Goal: Information Seeking & Learning: Learn about a topic

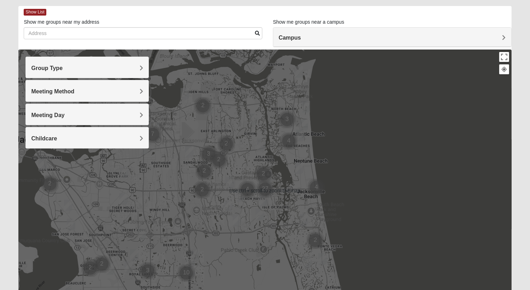
scroll to position [35, 0]
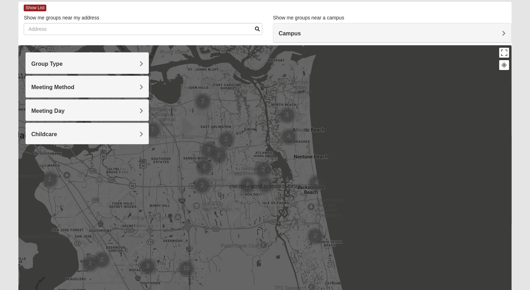
click at [299, 164] on img "Mens Crytzer/Siemion 32250" at bounding box center [299, 164] width 8 height 12
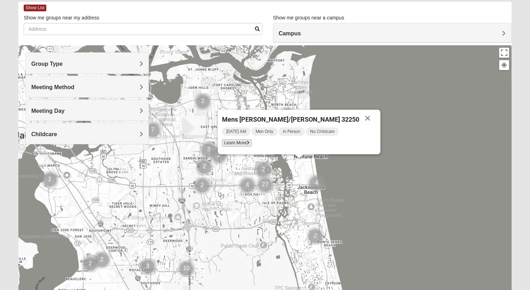
click at [252, 145] on span "Learn More" at bounding box center [237, 142] width 30 height 7
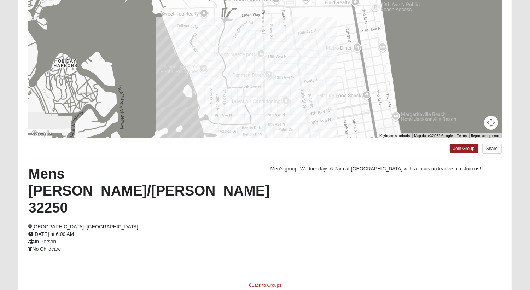
scroll to position [92, 0]
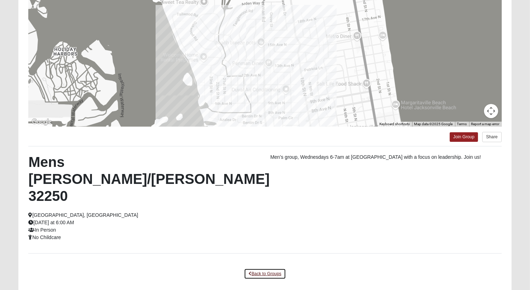
click at [266, 268] on link "Back to Groups" at bounding box center [265, 273] width 42 height 11
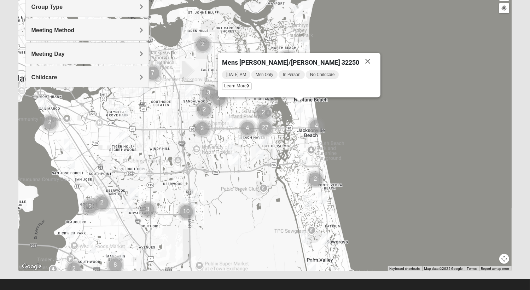
click at [198, 193] on img "1825 Mixed Logue 32256" at bounding box center [195, 193] width 8 height 12
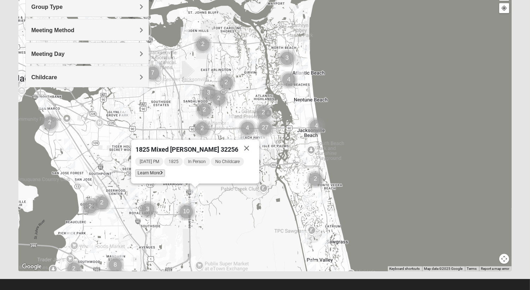
click at [160, 172] on span "Learn More" at bounding box center [150, 172] width 30 height 7
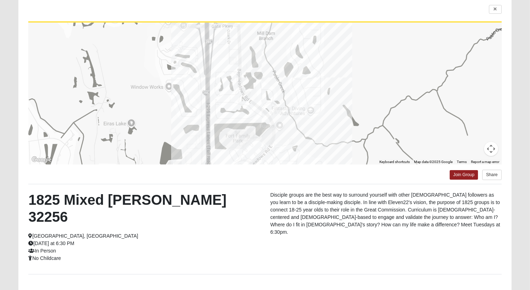
scroll to position [57, 0]
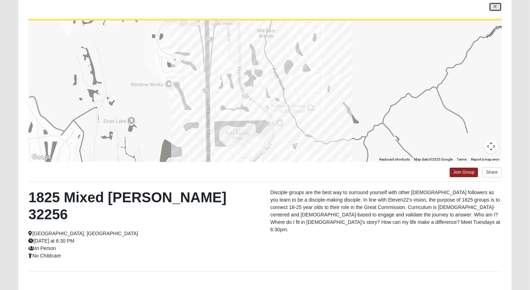
click at [494, 10] on link at bounding box center [495, 6] width 13 height 9
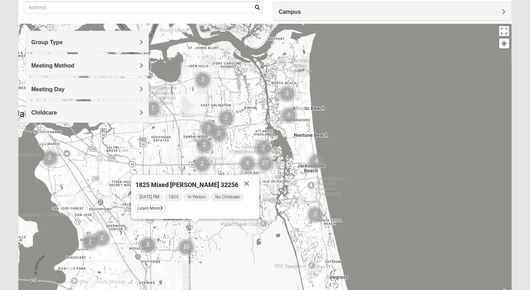
click at [202, 165] on img "Cluster of 2 groups" at bounding box center [202, 164] width 18 height 18
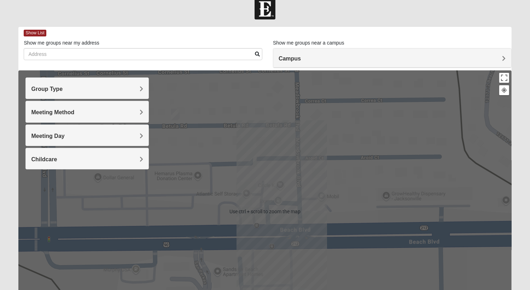
scroll to position [0, 0]
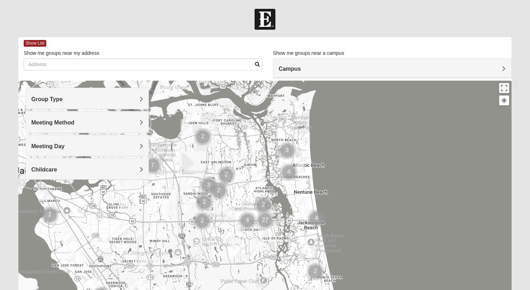
click at [85, 125] on h4 "Meeting Method" at bounding box center [87, 122] width 112 height 7
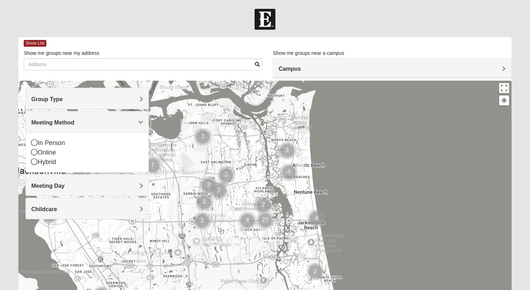
click at [84, 124] on h4 "Meeting Method" at bounding box center [87, 122] width 112 height 7
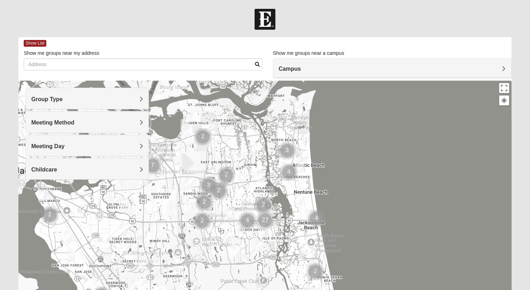
click at [89, 93] on div "Group Type" at bounding box center [87, 98] width 123 height 21
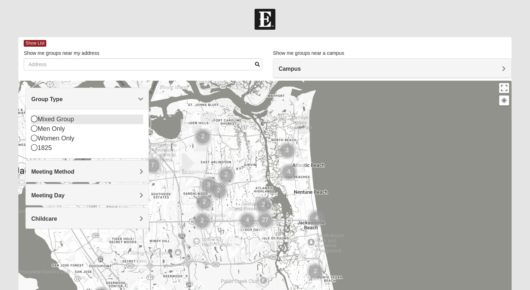
click at [78, 120] on div "Mixed Group" at bounding box center [87, 120] width 112 height 10
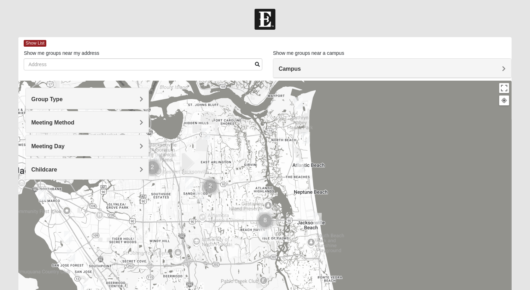
click at [99, 96] on h4 "Group Type" at bounding box center [87, 99] width 112 height 7
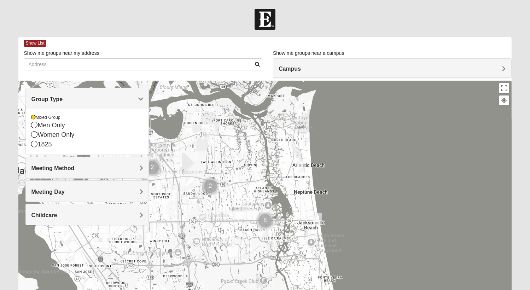
click at [98, 95] on div "Group Type" at bounding box center [87, 98] width 123 height 21
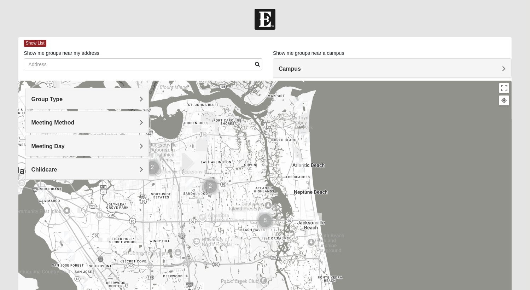
click at [100, 94] on div "Group Type" at bounding box center [87, 98] width 123 height 21
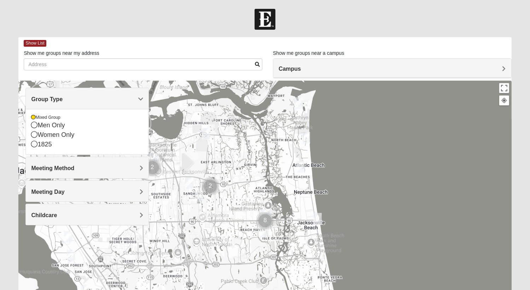
click at [265, 233] on img "Mixed Irish 32224" at bounding box center [263, 232] width 8 height 12
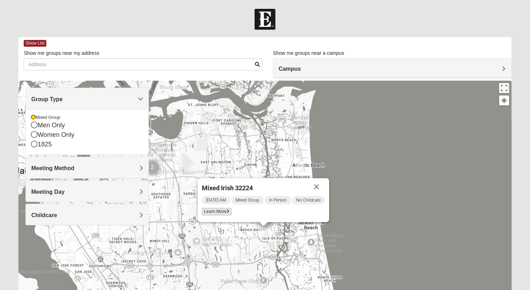
click at [216, 214] on span "Learn More" at bounding box center [217, 211] width 30 height 7
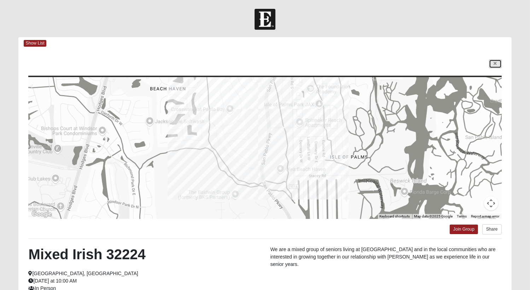
click at [492, 66] on link at bounding box center [495, 63] width 13 height 9
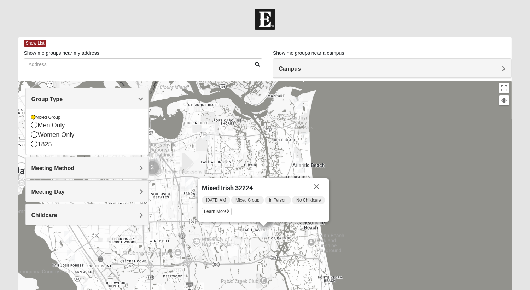
click at [301, 169] on img "Mixed Dennis 32233" at bounding box center [300, 167] width 8 height 12
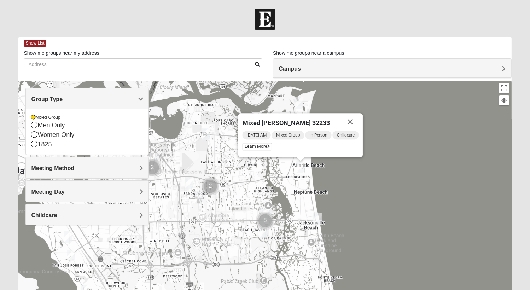
click at [301, 168] on img "Mixed Dennis 32233" at bounding box center [300, 167] width 8 height 12
click at [197, 199] on img "Mixed Davis 32246" at bounding box center [199, 197] width 8 height 12
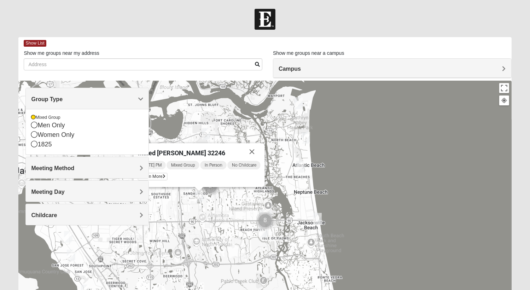
click at [318, 220] on img "Mixed Watkins 32250" at bounding box center [317, 219] width 8 height 12
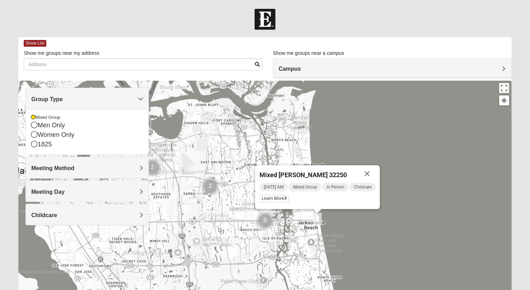
click at [198, 202] on img "Mixed Davis 32246" at bounding box center [199, 197] width 8 height 12
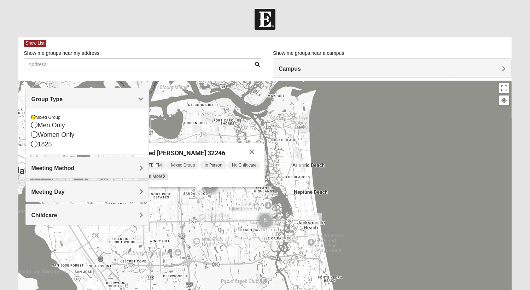
click at [158, 178] on span "Learn More" at bounding box center [153, 176] width 30 height 7
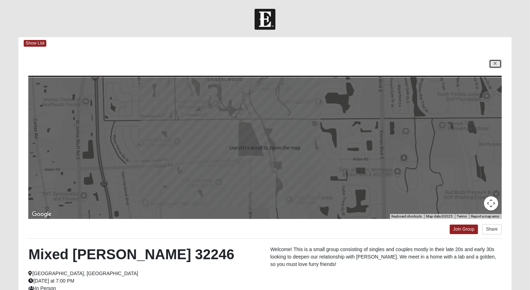
click at [496, 64] on icon at bounding box center [495, 64] width 3 height 4
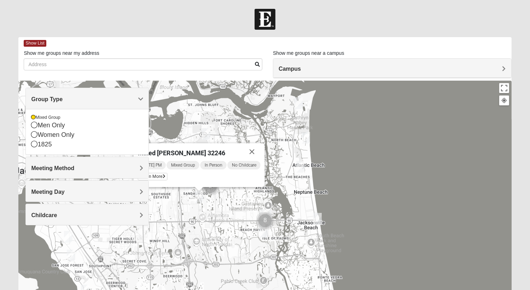
click at [267, 235] on img "Mixed Irish 32224" at bounding box center [263, 232] width 8 height 12
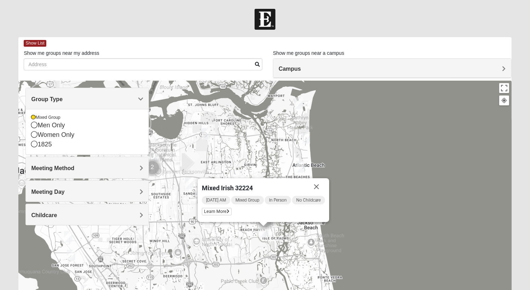
click at [188, 183] on img "Mixed Cossio/Maines 32246" at bounding box center [189, 183] width 8 height 12
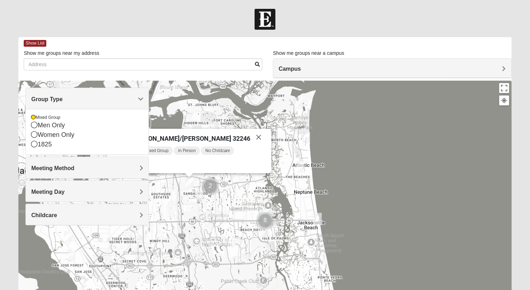
click at [205, 128] on img "Mixed Vilagi 32225" at bounding box center [206, 134] width 8 height 12
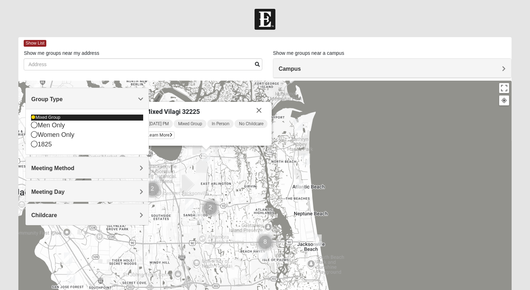
click at [33, 117] on icon at bounding box center [33, 117] width 4 height 4
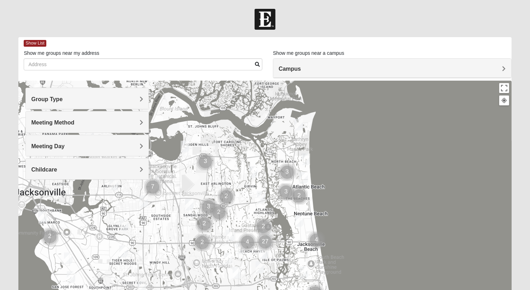
click at [300, 222] on img "Mens Crytzer/Siemion 32250" at bounding box center [299, 221] width 8 height 12
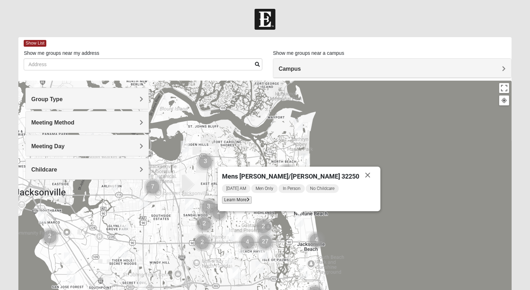
click at [252, 202] on span "Learn More" at bounding box center [237, 199] width 30 height 7
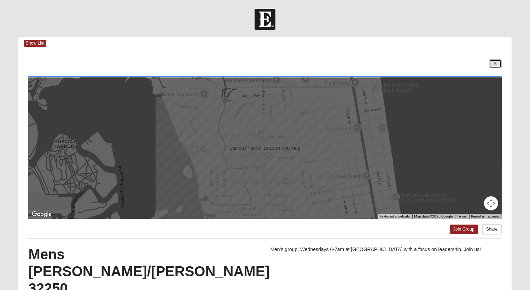
click at [493, 62] on link at bounding box center [495, 63] width 13 height 9
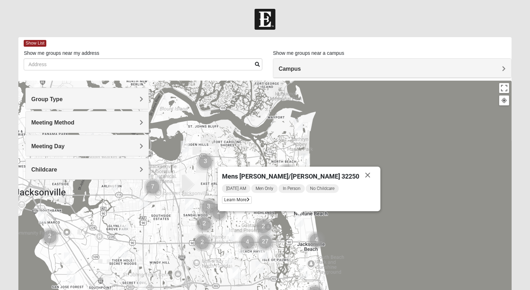
click at [267, 242] on img "Cluster of 27 groups" at bounding box center [265, 242] width 18 height 18
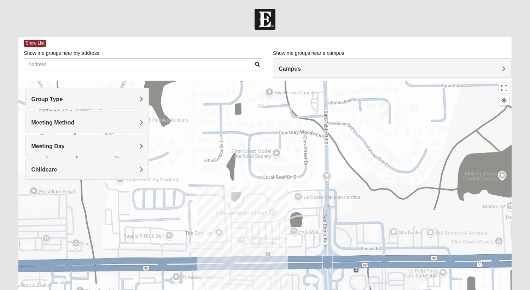
click at [202, 238] on img "Mens Vinke 32250" at bounding box center [204, 240] width 8 height 12
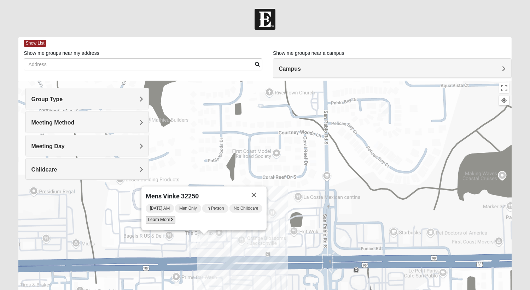
click at [167, 221] on span "Learn More" at bounding box center [161, 219] width 30 height 7
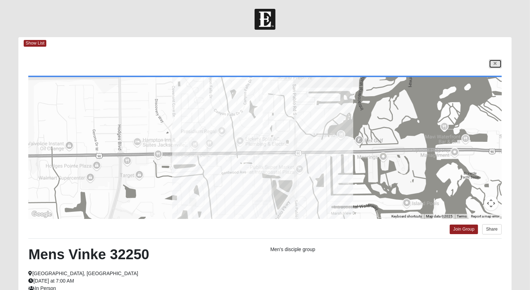
click at [490, 65] on link at bounding box center [495, 63] width 13 height 9
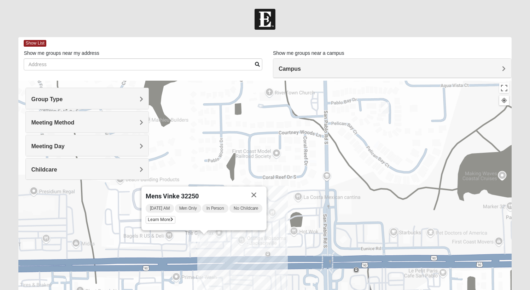
click at [194, 249] on img "Mens Hartley/Vail 32250" at bounding box center [191, 248] width 8 height 12
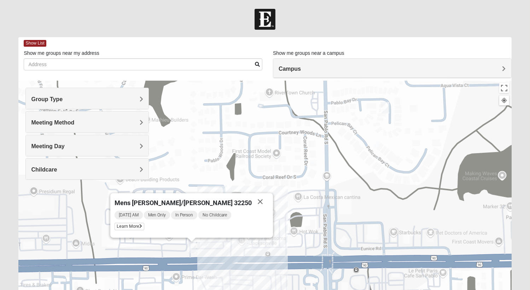
click at [204, 243] on img "Mens Vinke 32250" at bounding box center [204, 240] width 8 height 12
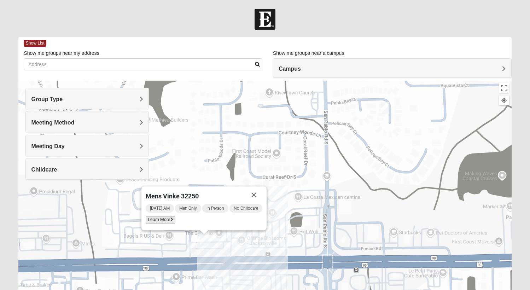
click at [164, 222] on span "Learn More" at bounding box center [161, 219] width 30 height 7
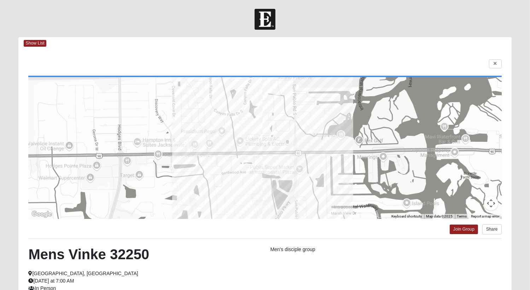
click at [268, 153] on div at bounding box center [264, 147] width 473 height 141
click at [494, 60] on link at bounding box center [495, 63] width 13 height 9
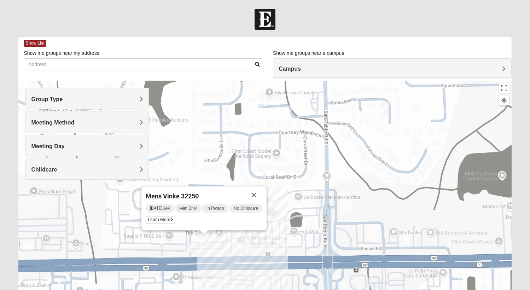
click at [192, 246] on img "Mens Hartley/Vail 32250" at bounding box center [191, 248] width 8 height 12
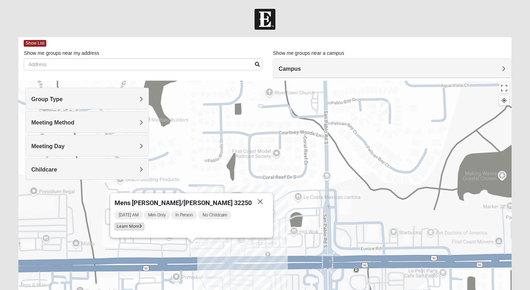
click at [144, 230] on span "Learn More" at bounding box center [130, 226] width 30 height 7
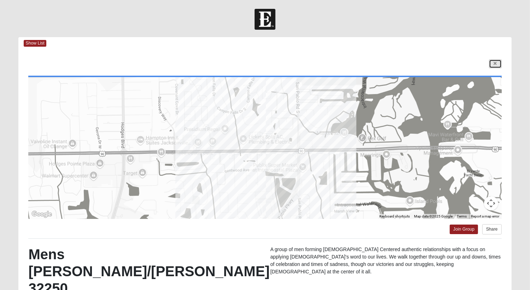
click at [493, 63] on link at bounding box center [495, 63] width 13 height 9
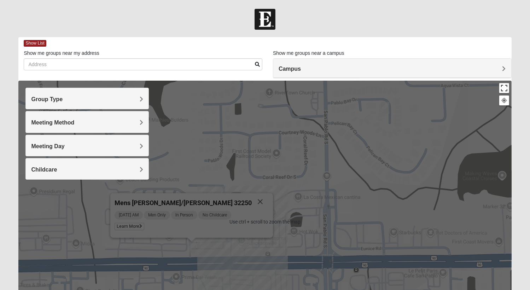
click at [505, 87] on button "Toggle fullscreen view" at bounding box center [504, 88] width 10 height 10
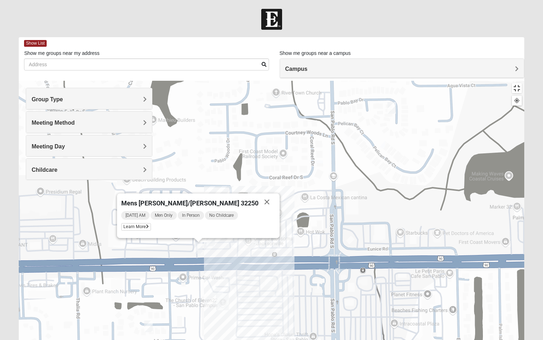
click at [522, 83] on button "Toggle fullscreen view" at bounding box center [517, 88] width 10 height 10
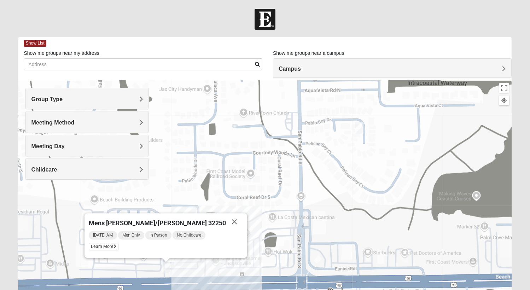
drag, startPoint x: 349, startPoint y: 207, endPoint x: 318, endPoint y: 230, distance: 38.4
click at [318, 230] on div "Mens Hartley/Vail 32250 Thursday AM Men Only In Person No Childcare Learn More" at bounding box center [264, 222] width 493 height 283
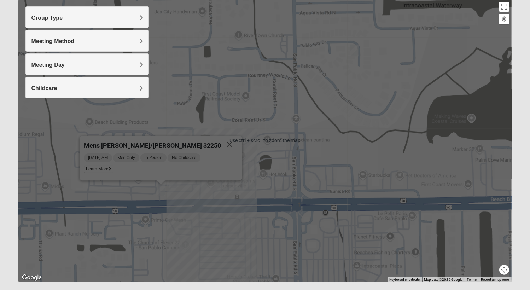
scroll to position [99, 0]
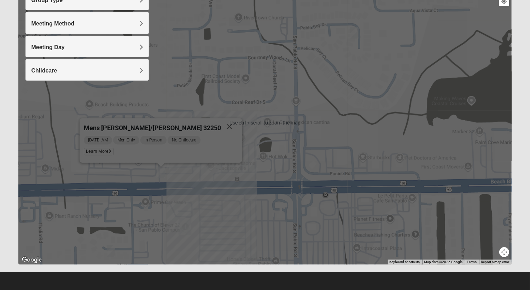
click at [505, 255] on button "Map camera controls" at bounding box center [504, 252] width 10 height 10
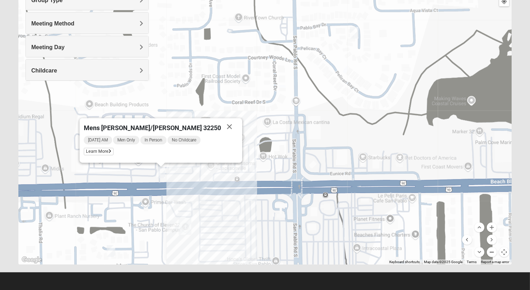
click at [494, 254] on button "Zoom out" at bounding box center [492, 252] width 10 height 10
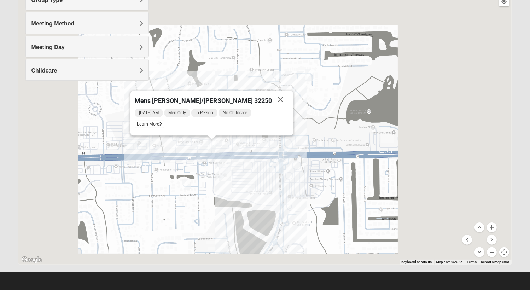
click at [493, 253] on button "Zoom out" at bounding box center [492, 252] width 10 height 10
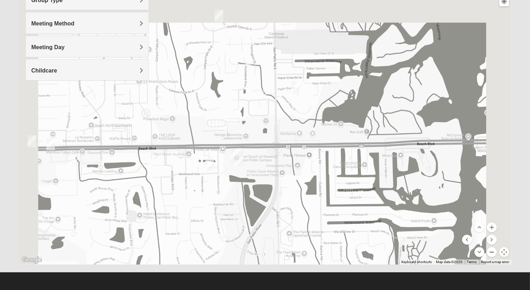
click at [493, 253] on button "Zoom out" at bounding box center [492, 252] width 10 height 10
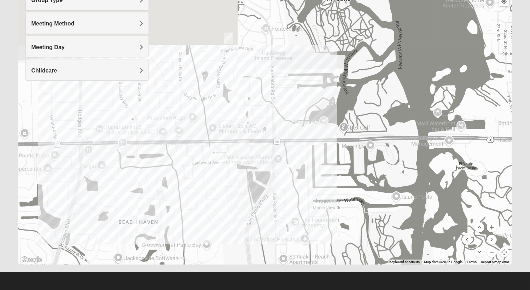
click at [493, 253] on button "Zoom out" at bounding box center [492, 252] width 10 height 10
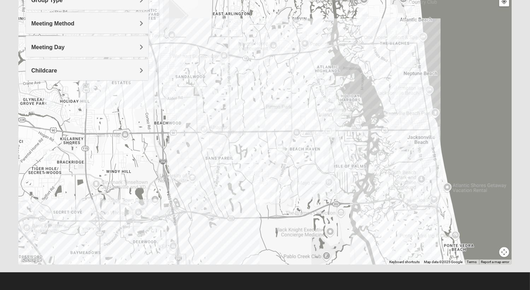
drag, startPoint x: 151, startPoint y: 153, endPoint x: 256, endPoint y: 167, distance: 105.6
click at [255, 167] on div at bounding box center [264, 123] width 493 height 283
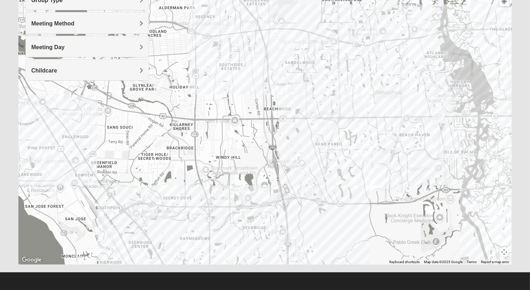
drag, startPoint x: 250, startPoint y: 190, endPoint x: 294, endPoint y: 164, distance: 51.4
click at [294, 164] on div at bounding box center [264, 123] width 493 height 283
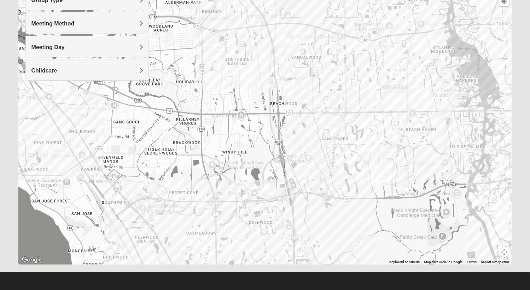
drag, startPoint x: 245, startPoint y: 227, endPoint x: 275, endPoint y: 195, distance: 44.6
click at [275, 195] on div at bounding box center [264, 123] width 493 height 283
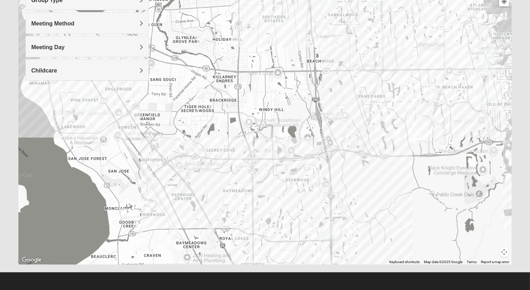
click at [239, 165] on img "Mens Bailey" at bounding box center [237, 164] width 8 height 12
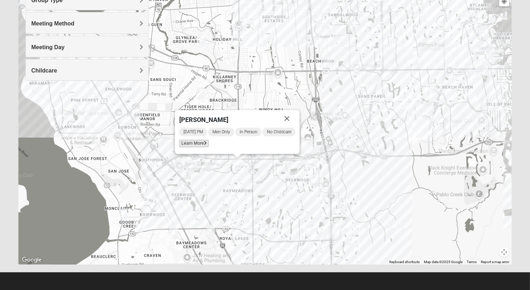
click at [197, 145] on span "Learn More" at bounding box center [194, 143] width 30 height 7
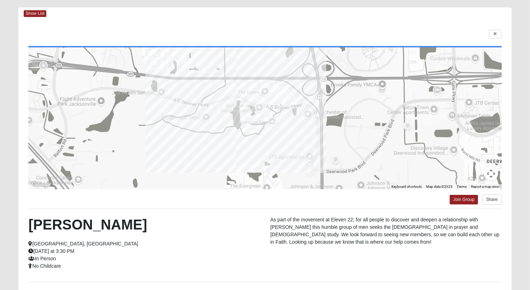
scroll to position [0, 0]
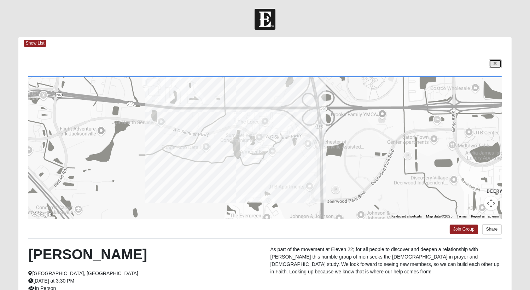
click at [500, 65] on link at bounding box center [495, 63] width 13 height 9
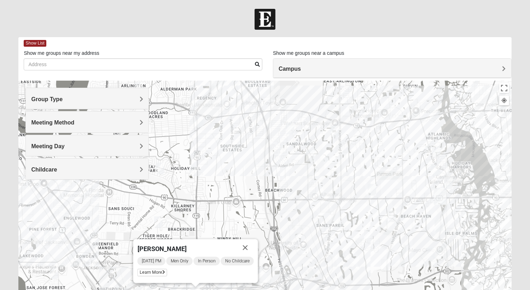
drag, startPoint x: 357, startPoint y: 169, endPoint x: 314, endPoint y: 202, distance: 53.6
click at [314, 201] on div "Mens Bailey Saturday PM Men Only In Person No Childcare Learn More" at bounding box center [264, 222] width 493 height 283
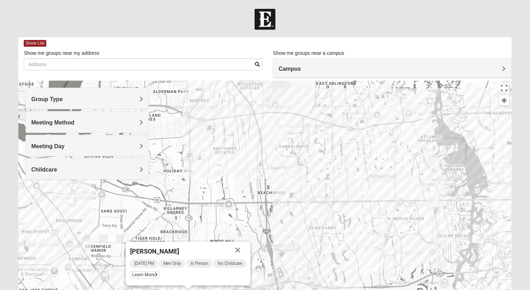
drag, startPoint x: 263, startPoint y: 182, endPoint x: 250, endPoint y: 181, distance: 12.8
click at [251, 181] on div "Mens Bailey Saturday PM Men Only In Person No Childcare Learn More" at bounding box center [264, 222] width 493 height 283
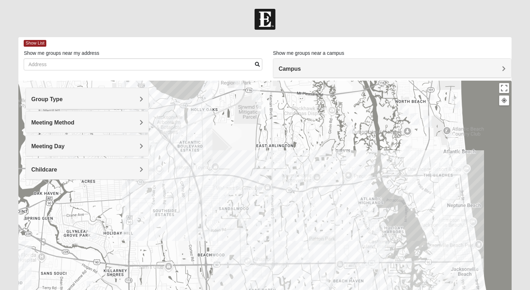
drag, startPoint x: 481, startPoint y: 160, endPoint x: 429, endPoint y: 223, distance: 82.2
click at [429, 223] on div "Mens Bailey Saturday PM Men Only In Person No Childcare Learn More" at bounding box center [264, 222] width 493 height 283
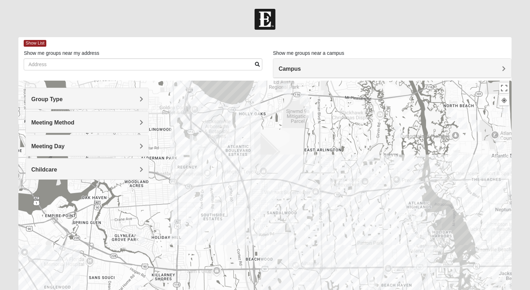
drag, startPoint x: 336, startPoint y: 220, endPoint x: 381, endPoint y: 223, distance: 45.1
click at [381, 223] on div "Mens Bailey Saturday PM Men Only In Person No Childcare Learn More" at bounding box center [264, 222] width 493 height 283
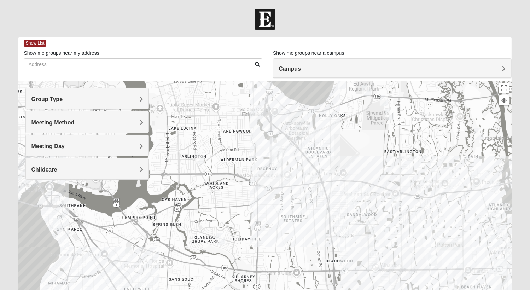
drag, startPoint x: 239, startPoint y: 209, endPoint x: 319, endPoint y: 210, distance: 80.3
click at [319, 210] on div "Mens Bailey Saturday PM Men Only In Person No Childcare Learn More" at bounding box center [264, 222] width 493 height 283
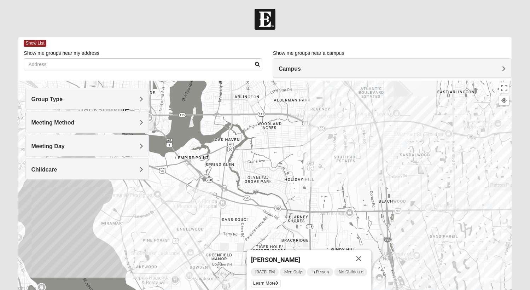
drag, startPoint x: 279, startPoint y: 216, endPoint x: 320, endPoint y: 155, distance: 73.7
click at [320, 155] on div "Mens Bailey Saturday PM Men Only In Person No Childcare Learn More" at bounding box center [264, 222] width 493 height 283
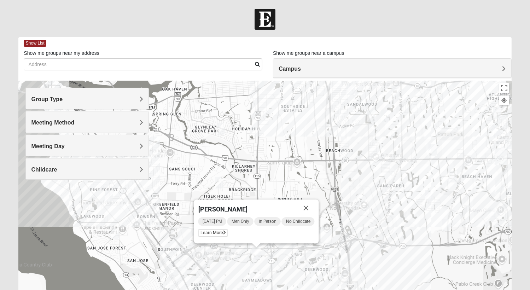
drag, startPoint x: 340, startPoint y: 214, endPoint x: 295, endPoint y: 174, distance: 60.6
click at [295, 174] on div "Mens Bailey Saturday PM Men Only In Person No Childcare Learn More" at bounding box center [264, 222] width 493 height 283
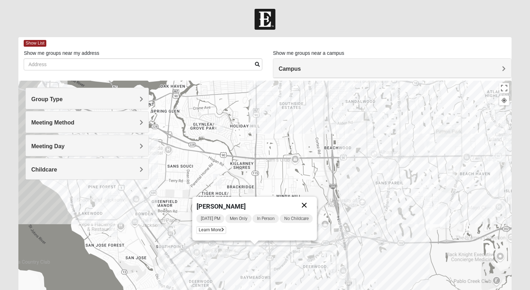
click at [306, 205] on button "Close" at bounding box center [304, 205] width 17 height 17
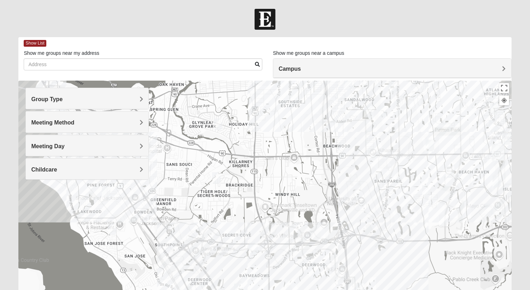
drag, startPoint x: 301, startPoint y: 197, endPoint x: 277, endPoint y: 169, distance: 37.1
click at [278, 171] on div "To navigate, press the arrow keys." at bounding box center [264, 222] width 493 height 283
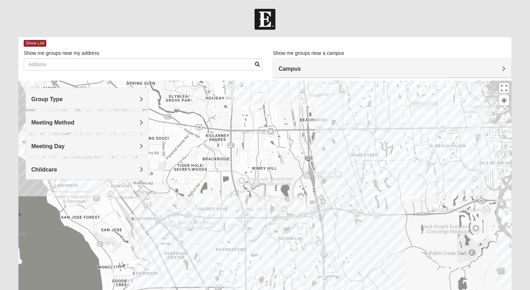
click at [320, 201] on div at bounding box center [264, 222] width 493 height 283
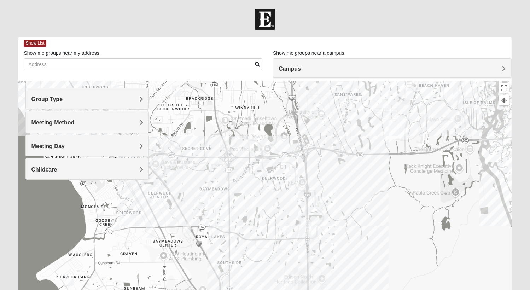
drag, startPoint x: 328, startPoint y: 235, endPoint x: 329, endPoint y: 221, distance: 14.5
click at [329, 221] on div at bounding box center [264, 222] width 493 height 283
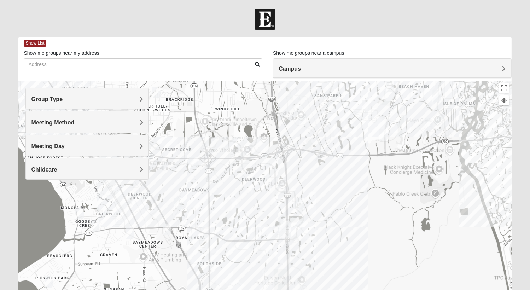
drag, startPoint x: 357, startPoint y: 173, endPoint x: 353, endPoint y: 174, distance: 3.7
click at [353, 174] on div at bounding box center [264, 222] width 493 height 283
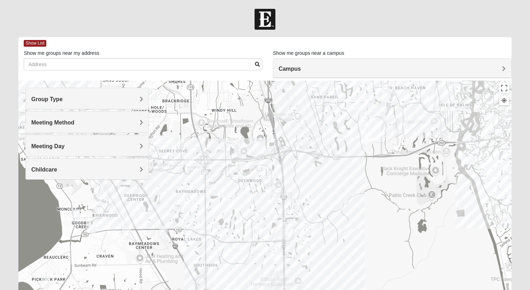
click at [274, 240] on div at bounding box center [264, 222] width 493 height 283
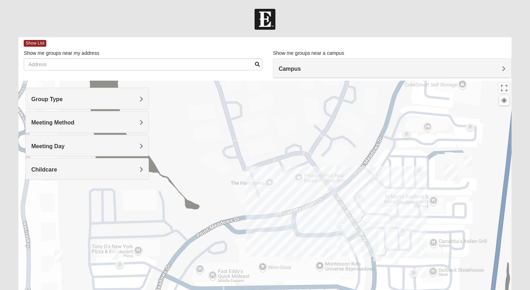
click at [471, 161] on img "On Campus Mixed Shaw 32256" at bounding box center [468, 162] width 8 height 12
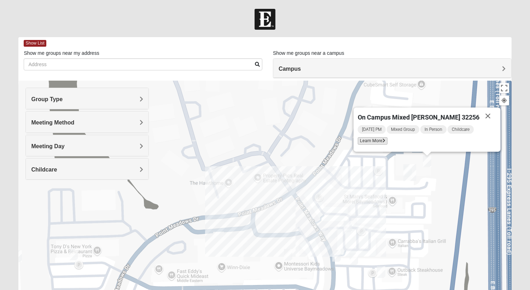
click at [388, 138] on span "Learn More" at bounding box center [373, 140] width 30 height 7
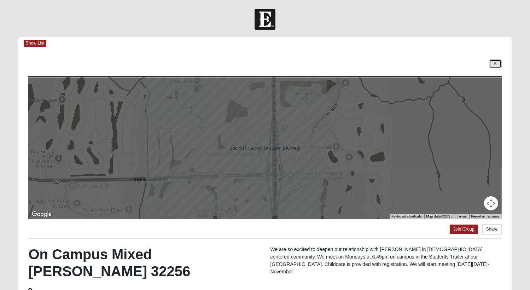
click at [497, 62] on link at bounding box center [495, 63] width 13 height 9
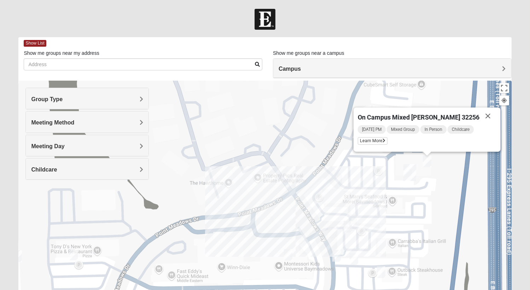
click at [331, 231] on img "On Campus Mens Ferguson 32256" at bounding box center [332, 233] width 8 height 12
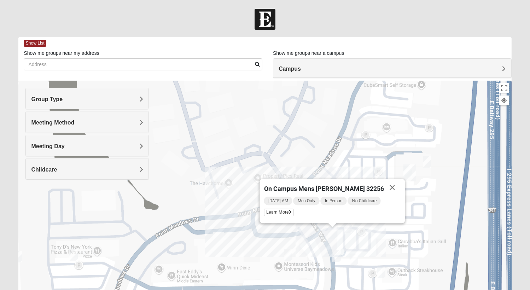
click at [357, 260] on img "On Campus Mens Wilford 32256" at bounding box center [354, 260] width 8 height 12
click at [354, 261] on img "On Campus Mens Wilford 32256" at bounding box center [354, 260] width 8 height 12
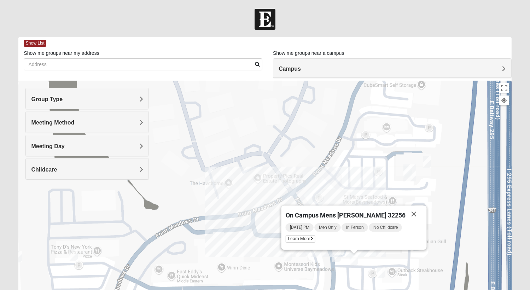
click at [334, 259] on img "On Campus Mixed Klusmeyer (Baymeadows Campus)" at bounding box center [336, 256] width 8 height 12
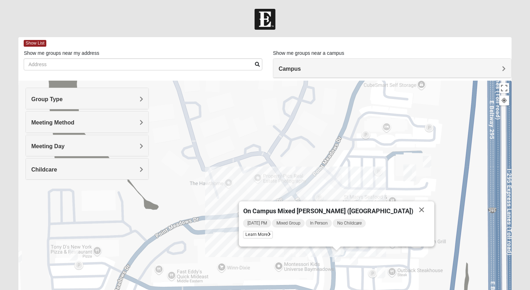
click at [356, 261] on img "On Campus Mens Wilford 32256" at bounding box center [354, 260] width 8 height 12
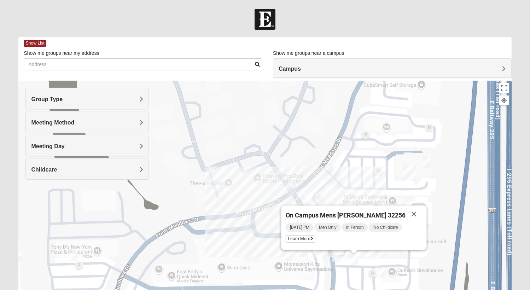
click at [276, 262] on div "On Campus Mens Wilford 32256 Tuesday PM Men Only In Person No Childcare Learn M…" at bounding box center [264, 222] width 493 height 283
click at [284, 257] on img "Mens Barnes 32246" at bounding box center [288, 255] width 8 height 12
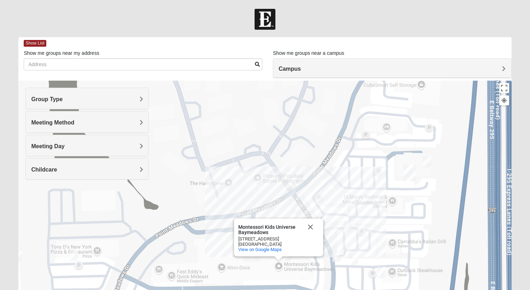
click at [334, 233] on img "On Campus Mens Ferguson 32256" at bounding box center [332, 233] width 8 height 12
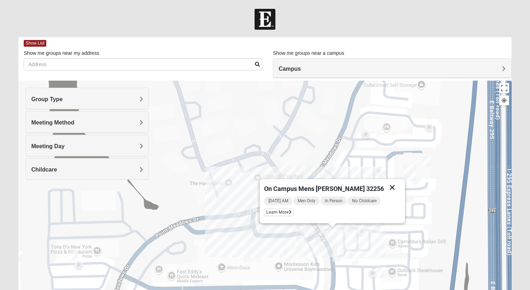
click at [384, 187] on button "Close" at bounding box center [392, 187] width 17 height 17
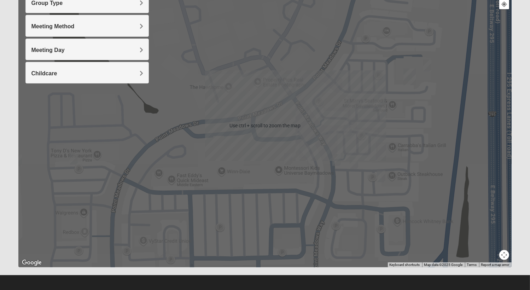
scroll to position [99, 0]
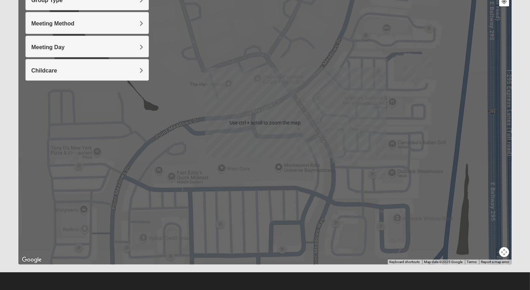
click at [507, 254] on button "Map camera controls" at bounding box center [504, 252] width 10 height 10
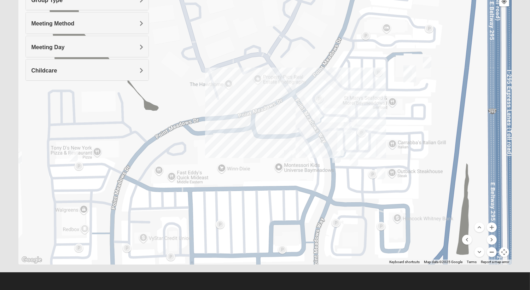
click at [492, 253] on button "Zoom out" at bounding box center [492, 252] width 10 height 10
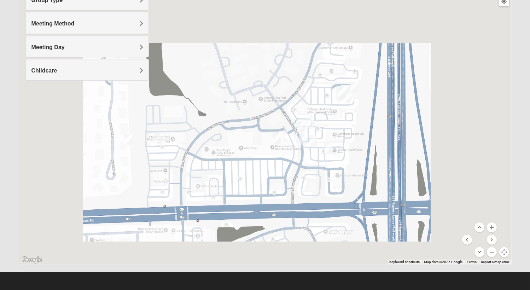
click at [492, 253] on button "Zoom out" at bounding box center [492, 252] width 10 height 10
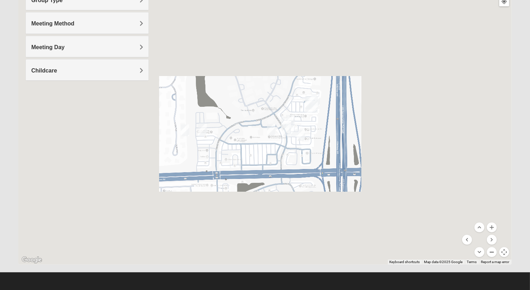
click at [492, 253] on button "Zoom out" at bounding box center [492, 252] width 10 height 10
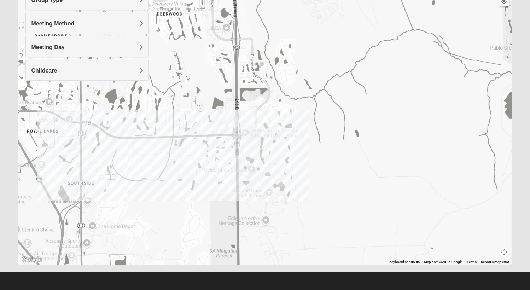
drag, startPoint x: 371, startPoint y: 154, endPoint x: 273, endPoint y: 143, distance: 98.6
click at [324, 155] on div at bounding box center [264, 123] width 493 height 283
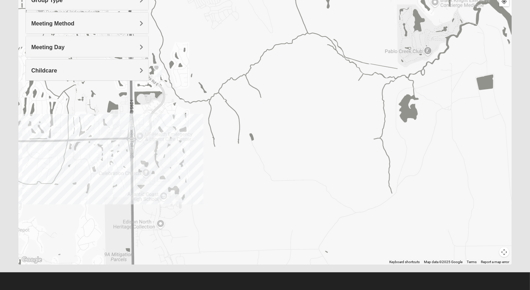
drag, startPoint x: 320, startPoint y: 134, endPoint x: 260, endPoint y: 141, distance: 60.5
click at [238, 143] on div at bounding box center [264, 123] width 493 height 283
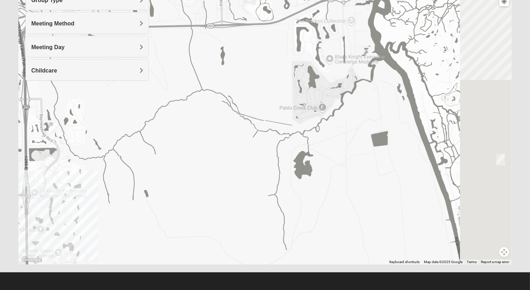
drag, startPoint x: 361, startPoint y: 137, endPoint x: 248, endPoint y: 204, distance: 131.2
click at [248, 204] on div at bounding box center [264, 123] width 493 height 283
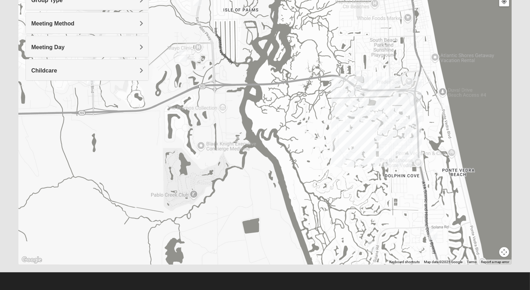
drag, startPoint x: 368, startPoint y: 141, endPoint x: 382, endPoint y: 239, distance: 99.8
click at [383, 240] on div at bounding box center [264, 123] width 493 height 283
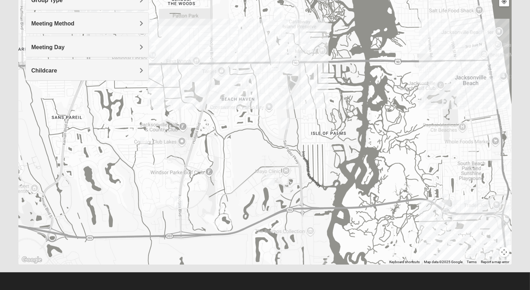
click at [345, 216] on div at bounding box center [264, 123] width 493 height 283
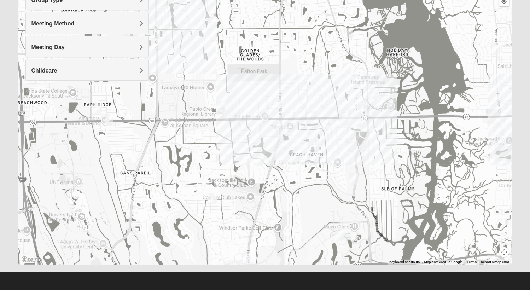
drag, startPoint x: 346, startPoint y: 144, endPoint x: 305, endPoint y: 150, distance: 40.8
click at [305, 150] on div at bounding box center [264, 123] width 493 height 283
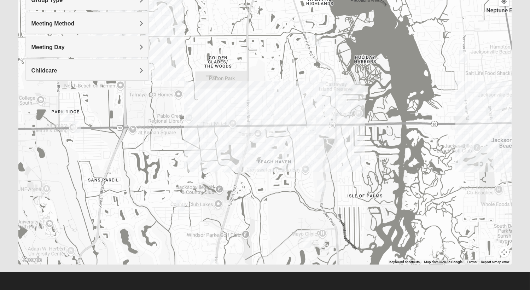
click at [324, 126] on img "San Pablo" at bounding box center [322, 125] width 13 height 17
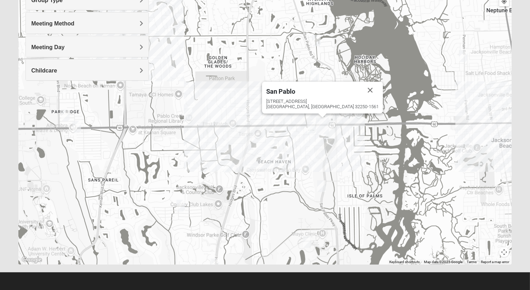
click at [313, 126] on img "Mixed Ollier 32250" at bounding box center [311, 128] width 8 height 12
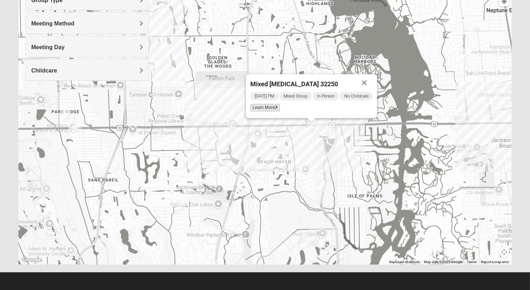
click at [268, 107] on span "Learn More" at bounding box center [265, 107] width 30 height 7
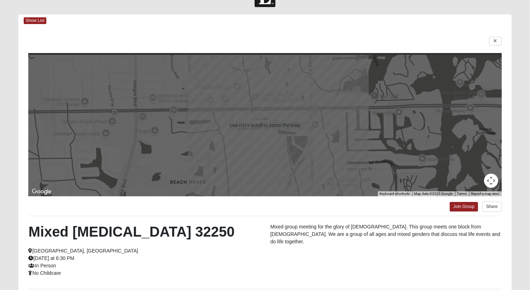
scroll to position [22, 0]
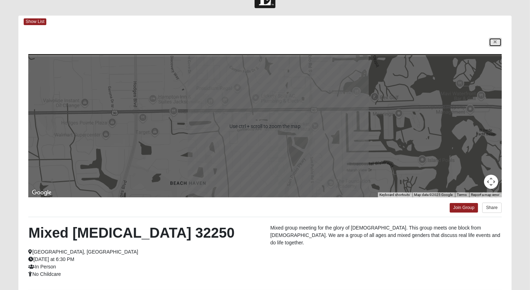
click at [497, 41] on icon at bounding box center [495, 42] width 3 height 4
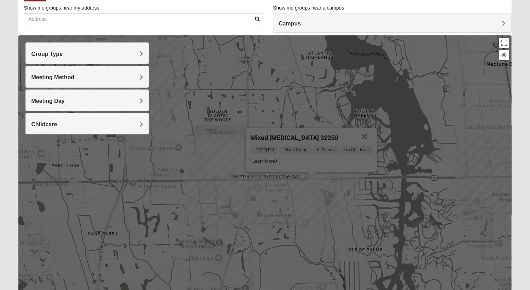
scroll to position [57, 0]
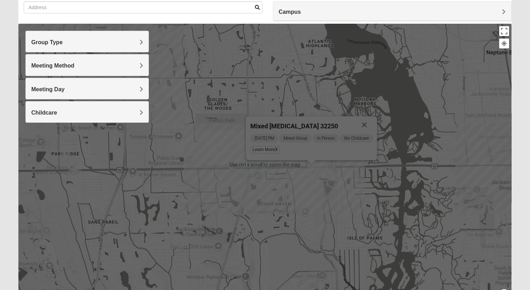
click at [320, 227] on img "Mixed Irish 32224" at bounding box center [321, 228] width 8 height 12
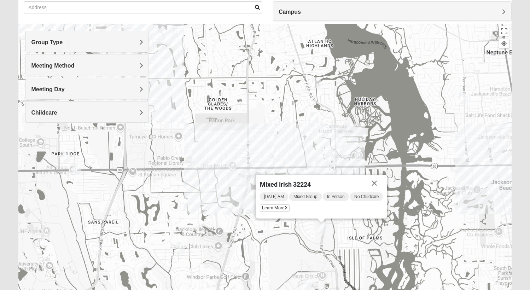
drag, startPoint x: 280, startPoint y: 210, endPoint x: 332, endPoint y: 224, distance: 53.9
click at [330, 224] on div "Mixed Irish 32224 Monday AM Mixed Group In Person No Childcare Learn More" at bounding box center [264, 165] width 493 height 283
click at [375, 181] on button "Close" at bounding box center [374, 183] width 17 height 17
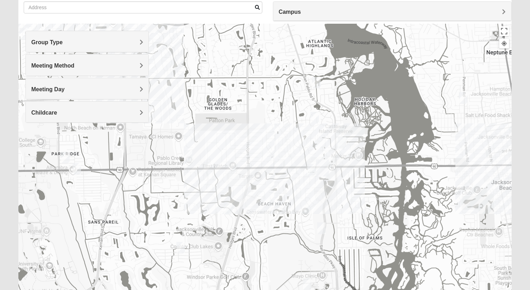
click at [81, 66] on h4 "Meeting Method" at bounding box center [87, 65] width 112 height 7
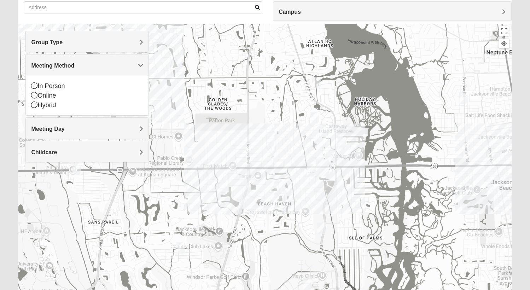
click at [81, 66] on h4 "Meeting Method" at bounding box center [87, 65] width 112 height 7
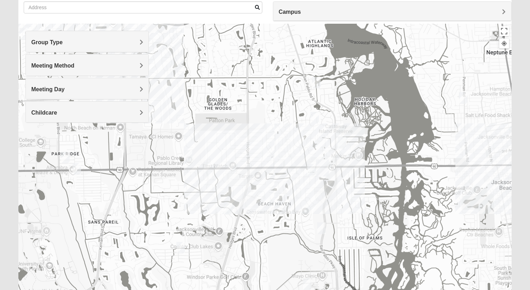
click at [88, 42] on h4 "Group Type" at bounding box center [87, 42] width 112 height 7
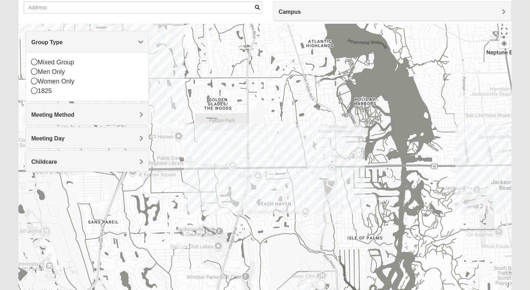
click at [88, 44] on h4 "Group Type" at bounding box center [87, 42] width 112 height 7
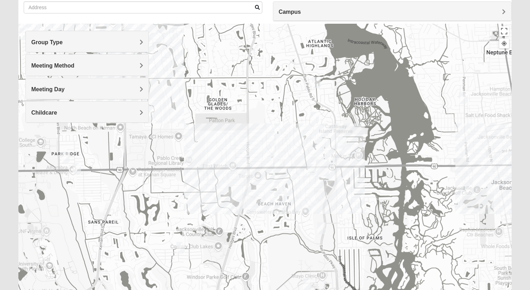
click at [88, 92] on h4 "Meeting Day" at bounding box center [87, 89] width 112 height 7
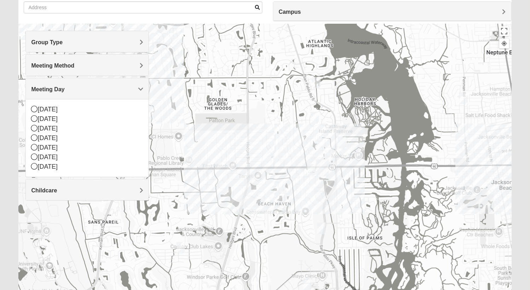
click at [88, 91] on h4 "Meeting Day" at bounding box center [87, 89] width 112 height 7
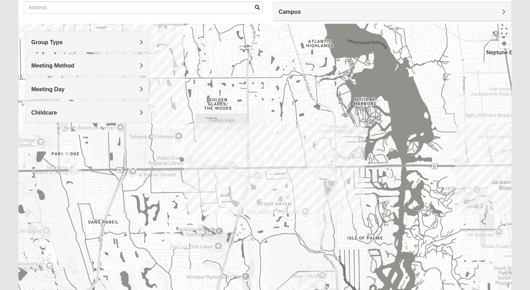
click at [90, 111] on h4 "Childcare" at bounding box center [87, 112] width 112 height 7
click at [36, 143] on icon at bounding box center [34, 142] width 6 height 6
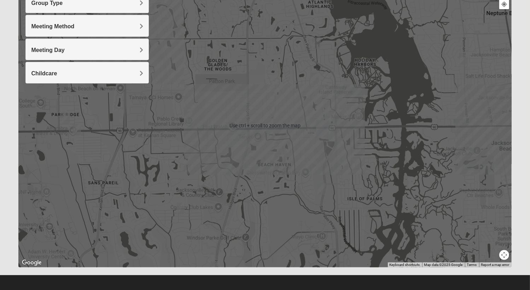
scroll to position [99, 0]
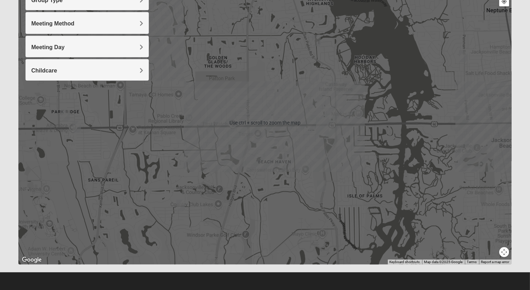
click at [506, 255] on button "Map camera controls" at bounding box center [504, 252] width 10 height 10
click at [493, 227] on button "Zoom in" at bounding box center [492, 227] width 10 height 10
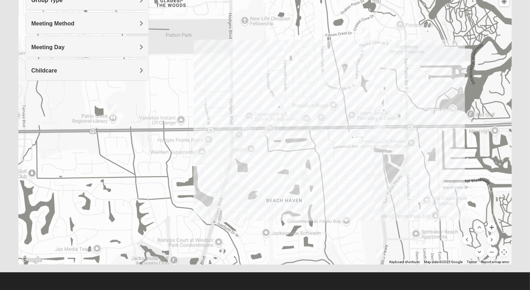
click at [493, 227] on button "Zoom in" at bounding box center [492, 227] width 10 height 10
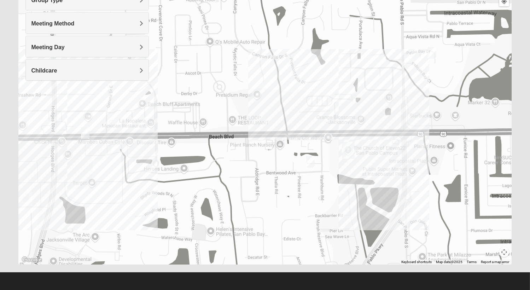
drag, startPoint x: 439, startPoint y: 195, endPoint x: 297, endPoint y: 198, distance: 141.9
click at [297, 198] on div at bounding box center [264, 123] width 493 height 283
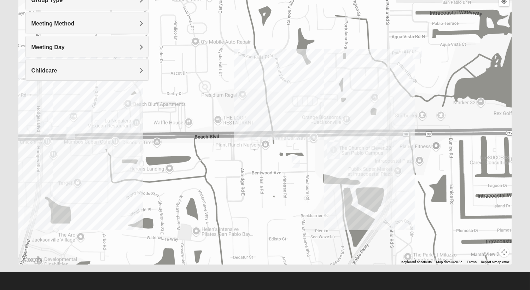
click at [329, 156] on img "San Pablo" at bounding box center [334, 150] width 13 height 17
click at [297, 166] on img "Mixed Ollier 32250" at bounding box center [296, 162] width 8 height 12
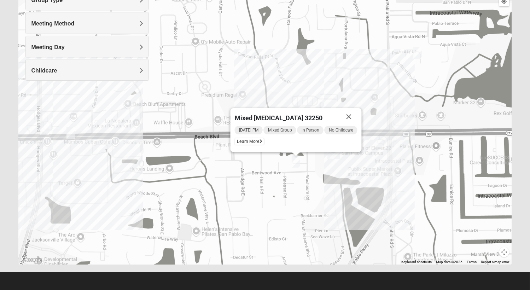
click at [69, 133] on img "Mens Brown 32224" at bounding box center [70, 133] width 8 height 12
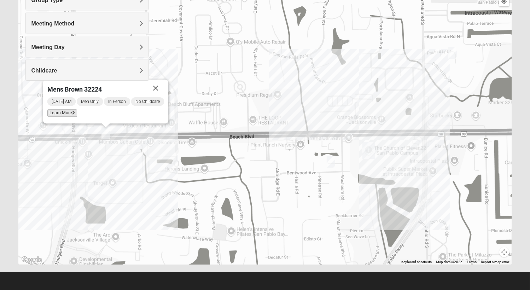
click at [68, 116] on span "Learn More" at bounding box center [62, 112] width 30 height 7
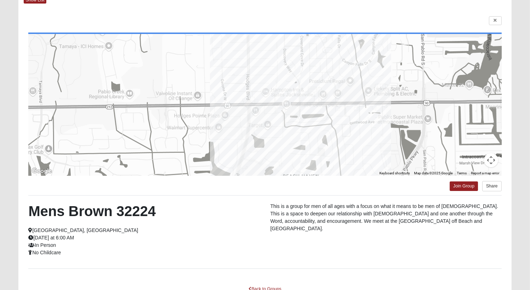
scroll to position [22, 0]
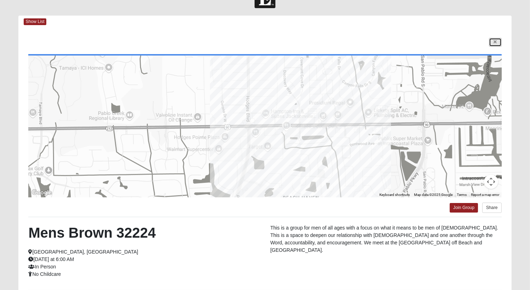
click at [493, 42] on link at bounding box center [495, 42] width 13 height 9
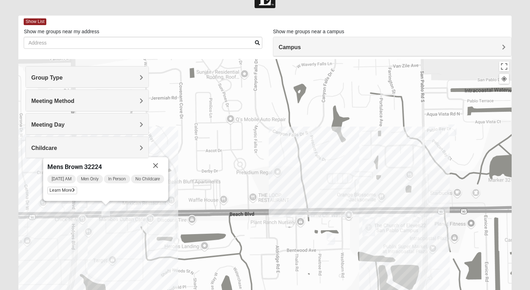
click at [94, 210] on div "Mens Brown 32224 Wednesday AM Men Only In Person No Childcare Learn More" at bounding box center [264, 200] width 493 height 283
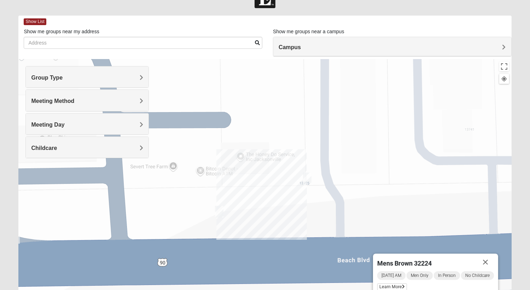
click at [219, 210] on img "Mens Dobson 32224" at bounding box center [219, 212] width 8 height 12
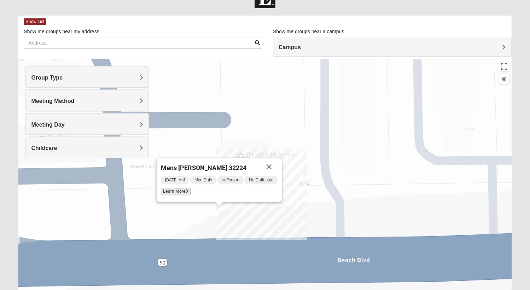
click at [169, 192] on span "Learn More" at bounding box center [176, 191] width 30 height 7
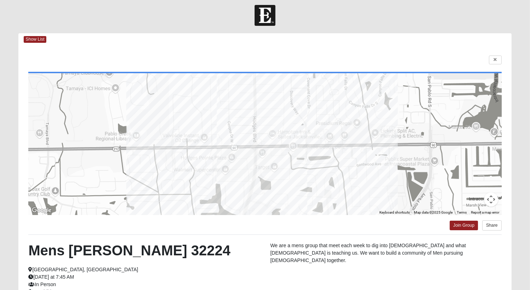
scroll to position [0, 0]
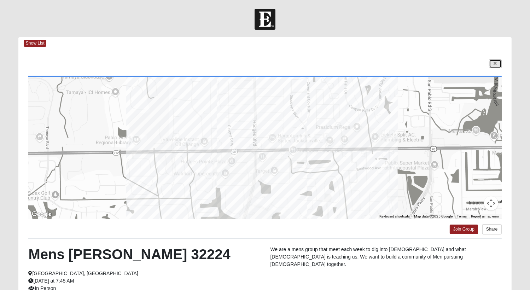
click at [496, 62] on icon at bounding box center [495, 64] width 3 height 4
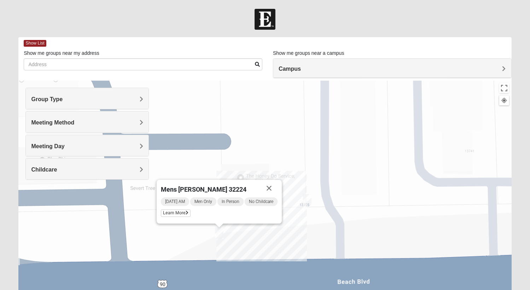
click at [308, 203] on img "Mens Swaim 32224" at bounding box center [307, 200] width 8 height 12
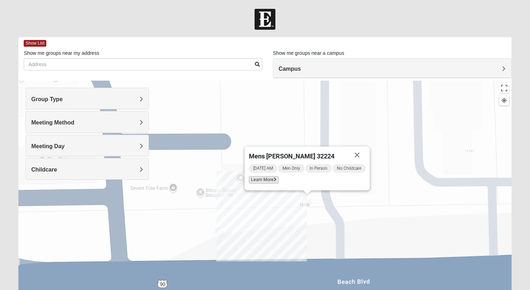
click at [274, 180] on icon at bounding box center [275, 180] width 3 height 4
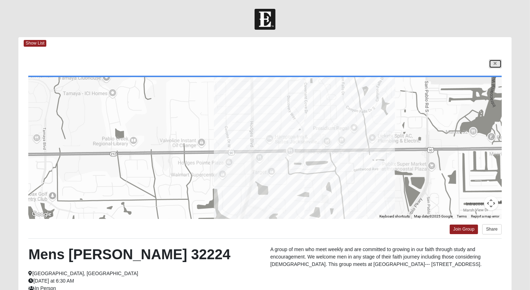
click at [494, 62] on link at bounding box center [495, 63] width 13 height 9
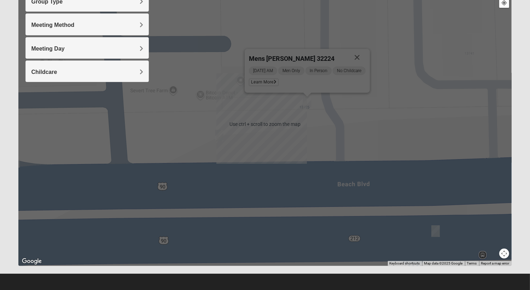
scroll to position [99, 0]
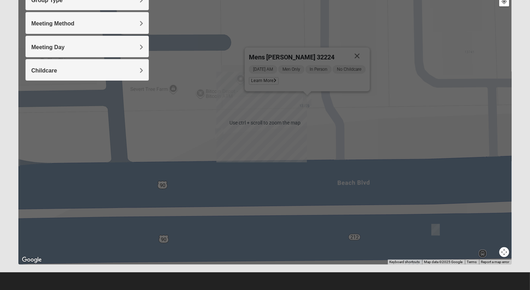
click at [503, 254] on button "Map camera controls" at bounding box center [504, 252] width 10 height 10
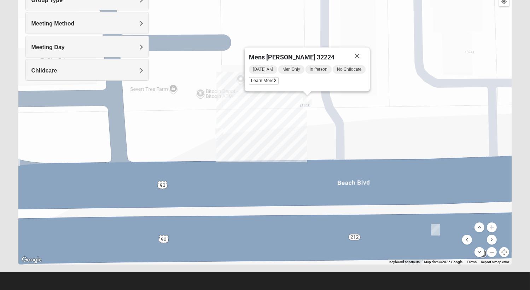
click at [494, 252] on button "Zoom out" at bounding box center [492, 252] width 10 height 10
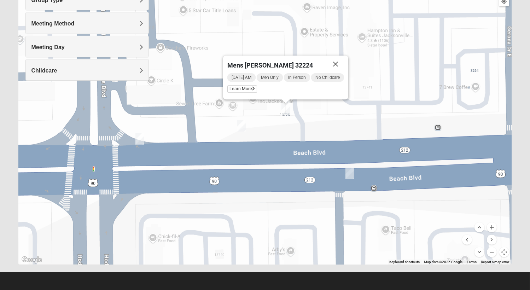
click at [494, 252] on button "Zoom out" at bounding box center [492, 252] width 10 height 10
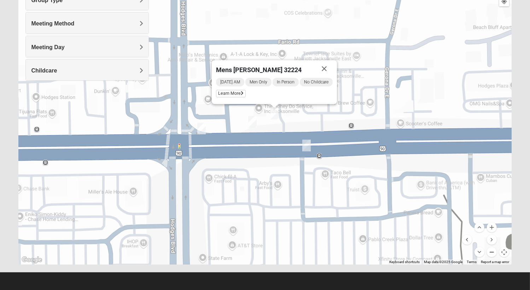
click at [493, 252] on button "Zoom out" at bounding box center [492, 252] width 10 height 10
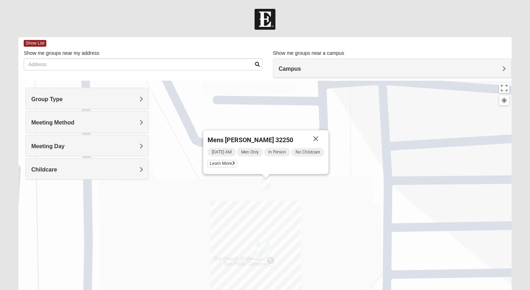
scroll to position [57, 0]
